Goal: Task Accomplishment & Management: Manage account settings

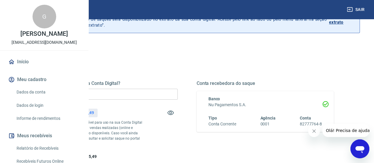
scroll to position [30, 0]
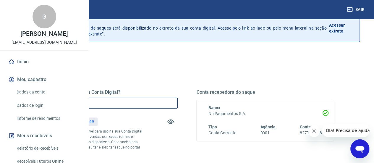
drag, startPoint x: 156, startPoint y: 103, endPoint x: 115, endPoint y: 101, distance: 41.5
click at [116, 102] on div "Quanto deseja sacar da Conta Digital? R$ 0,00 ​ Saldo total*: R$ 2.885,49 *Corr…" at bounding box center [187, 132] width 322 height 138
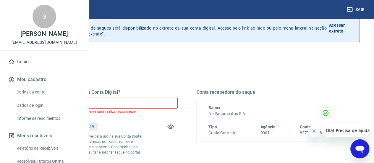
click at [146, 105] on input "R$ 2.888,49" at bounding box center [109, 103] width 138 height 11
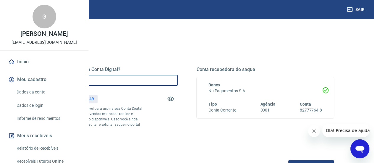
scroll to position [59, 0]
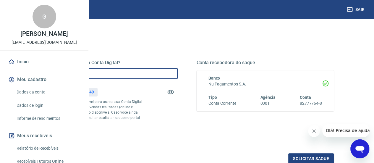
drag, startPoint x: 145, startPoint y: 75, endPoint x: 149, endPoint y: 81, distance: 7.4
click at [146, 75] on input "R$ 2.884,95" at bounding box center [109, 73] width 138 height 11
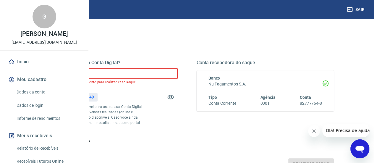
click at [150, 73] on input "R$ 2.885,95" at bounding box center [109, 73] width 138 height 11
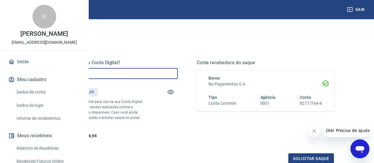
click at [150, 73] on input "R$ 288,55" at bounding box center [109, 73] width 138 height 11
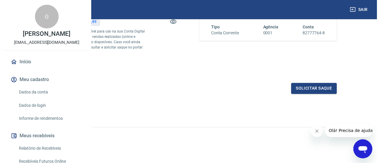
scroll to position [140, 0]
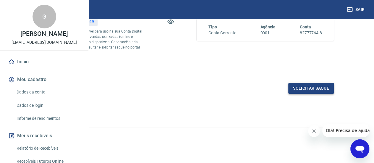
type input "R$ 2.885,49"
click at [296, 90] on button "Solicitar saque" at bounding box center [312, 88] width 46 height 11
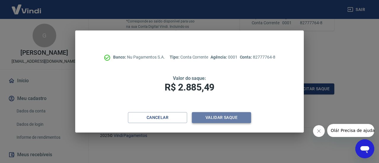
click at [210, 118] on button "Validar saque" at bounding box center [221, 117] width 59 height 11
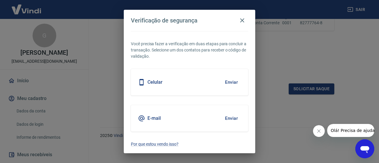
click at [167, 117] on div "E-mail Enviar" at bounding box center [189, 118] width 117 height 27
drag, startPoint x: 157, startPoint y: 117, endPoint x: 190, endPoint y: 117, distance: 32.9
click at [170, 117] on div "E-mail Enviar" at bounding box center [189, 118] width 117 height 27
click at [229, 117] on button "Enviar" at bounding box center [231, 118] width 19 height 12
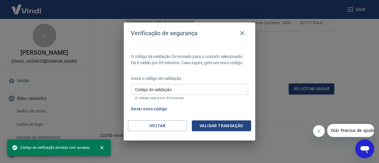
click at [184, 90] on input "Código de validação" at bounding box center [189, 89] width 117 height 11
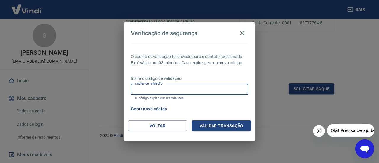
paste input "178014"
type input "178014"
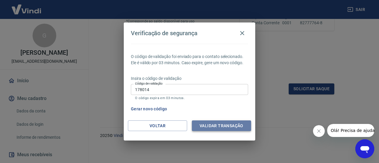
click at [224, 126] on button "Validar transação" at bounding box center [221, 125] width 59 height 11
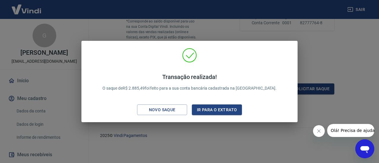
click at [341, 62] on div "Transação realizada! O saque de R$ 2.885,49 foi feito para a sua conta bancária…" at bounding box center [189, 81] width 379 height 163
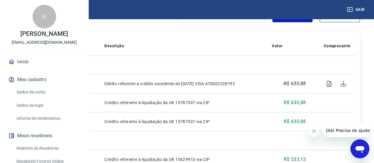
scroll to position [153, 0]
